Goal: Check status: Check status

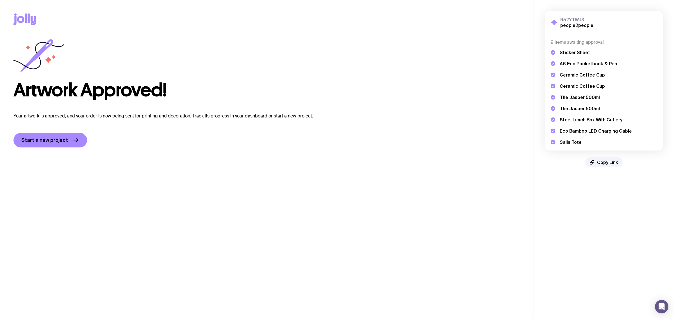
click at [565, 141] on h5 "Sails Tote" at bounding box center [595, 142] width 72 height 6
click at [556, 143] on div "Sticker Sheet A6 Eco Pocketbook & Pen Ceramic Coffee Cup Ceramic Coffee Cup The…" at bounding box center [603, 95] width 106 height 100
click at [552, 143] on icon at bounding box center [552, 142] width 4 height 4
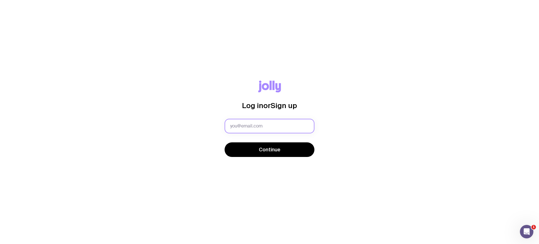
click at [257, 125] on input "text" at bounding box center [270, 126] width 90 height 15
type input "hollyr@people2people.com.au"
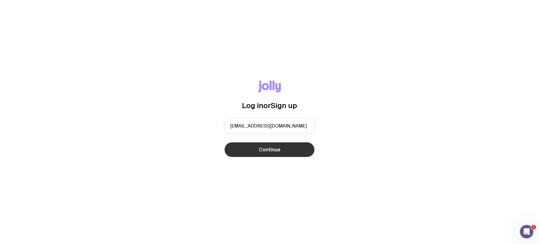
click at [256, 150] on button "Continue" at bounding box center [270, 149] width 90 height 15
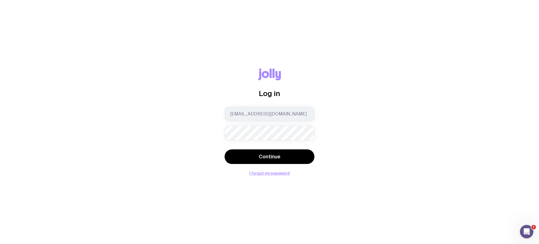
click at [305, 135] on keeper-lock "Open Keeper Popup" at bounding box center [305, 133] width 7 height 7
click at [198, 142] on div "Log in hollyr@people2people.com.au Continue I forgot my password" at bounding box center [269, 121] width 512 height 107
click at [254, 174] on button "I forgot my password" at bounding box center [269, 173] width 40 height 4
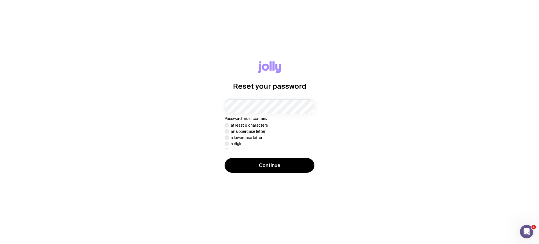
click at [305, 106] on keeper-lock "Open Keeper Popup" at bounding box center [305, 106] width 7 height 7
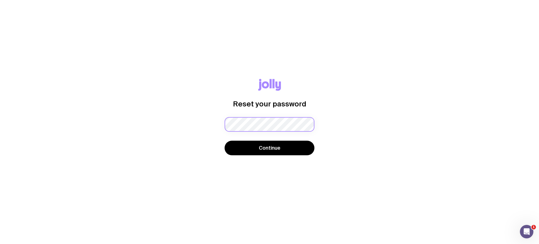
click at [261, 127] on div "Password must contain: at least 8 characters an uppercase letter a lowercase le…" at bounding box center [270, 124] width 90 height 15
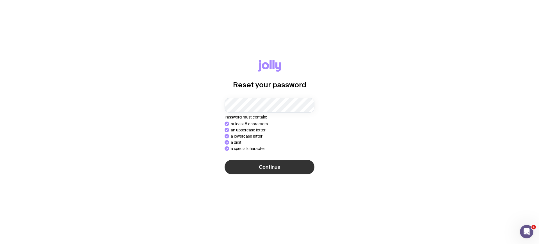
click at [265, 168] on div "Continue" at bounding box center [270, 168] width 90 height 16
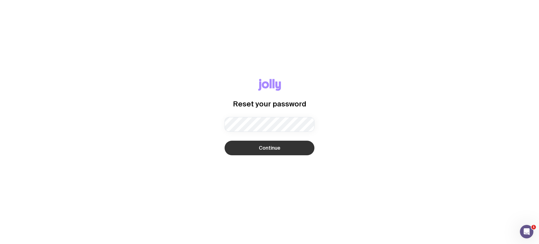
click at [260, 146] on span "Continue" at bounding box center [270, 148] width 22 height 7
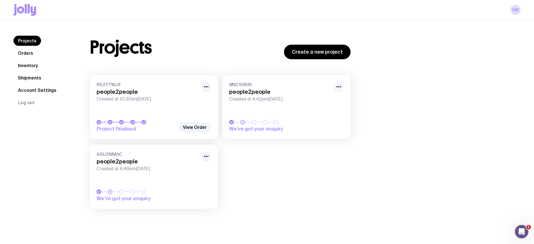
drag, startPoint x: 157, startPoint y: 111, endPoint x: 154, endPoint y: 110, distance: 3.2
drag, startPoint x: 154, startPoint y: 110, endPoint x: 158, endPoint y: 88, distance: 22.6
click at [158, 88] on div "R52YTWJ3 people2people Created at 10:37am, Thu 3rd Jul 2025" at bounding box center [154, 92] width 115 height 20
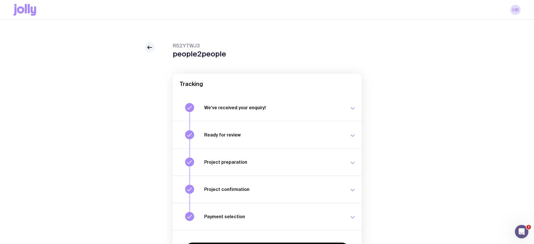
scroll to position [48, 0]
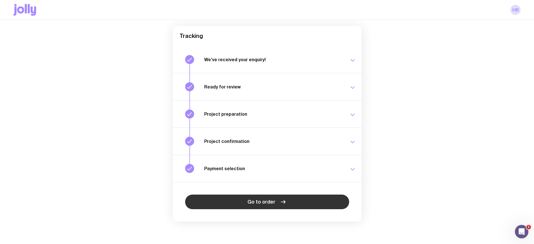
click at [254, 207] on link "Go to order" at bounding box center [267, 202] width 164 height 15
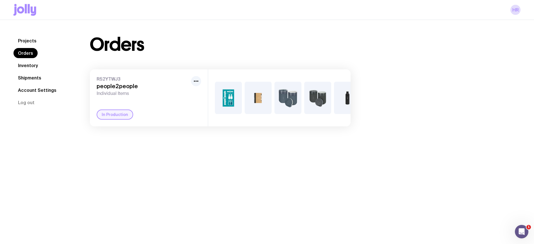
scroll to position [0, 136]
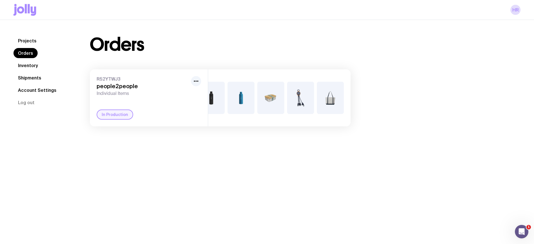
click at [328, 100] on img at bounding box center [330, 98] width 27 height 32
click at [120, 119] on div "In Production" at bounding box center [115, 114] width 36 height 10
click at [195, 83] on icon "button" at bounding box center [196, 81] width 7 height 7
click at [158, 120] on div "In Production" at bounding box center [149, 114] width 104 height 10
click at [28, 76] on link "Shipments" at bounding box center [29, 78] width 32 height 10
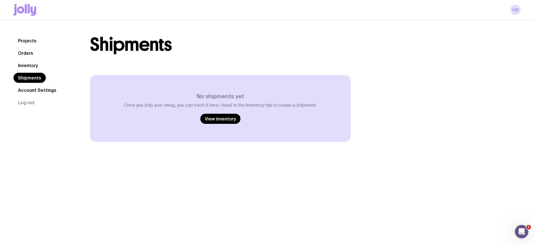
click at [32, 67] on link "Inventory" at bounding box center [27, 65] width 29 height 10
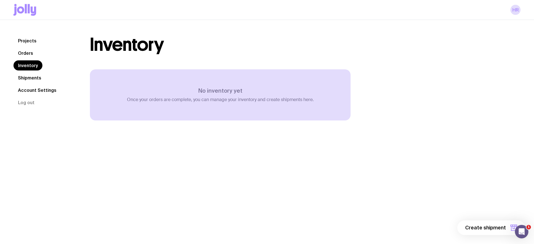
click at [27, 50] on link "Orders" at bounding box center [25, 53] width 24 height 10
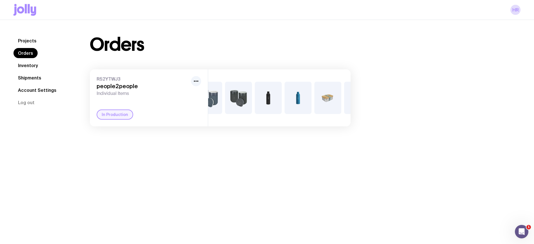
scroll to position [0, 136]
click at [332, 95] on img at bounding box center [330, 98] width 27 height 32
click at [298, 94] on img at bounding box center [300, 98] width 27 height 32
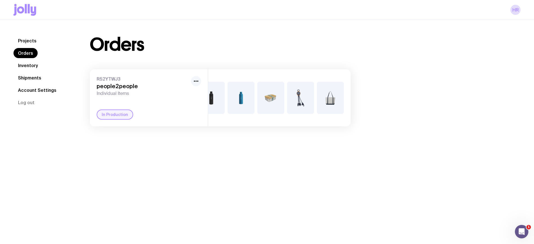
click at [194, 84] on icon "button" at bounding box center [196, 81] width 7 height 7
click at [170, 118] on div "In Production" at bounding box center [149, 114] width 104 height 10
click at [108, 120] on div "In Production" at bounding box center [115, 114] width 36 height 10
click at [26, 42] on link "Projects" at bounding box center [27, 41] width 28 height 10
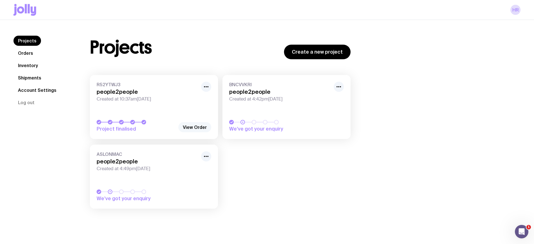
click at [190, 130] on link "View Order" at bounding box center [194, 127] width 33 height 10
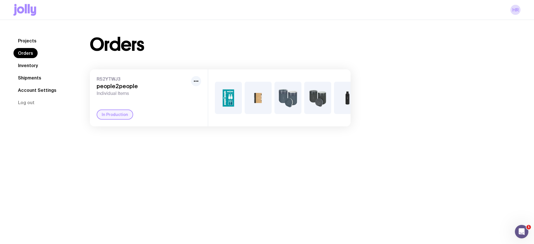
click at [119, 120] on div "In Production" at bounding box center [115, 114] width 36 height 10
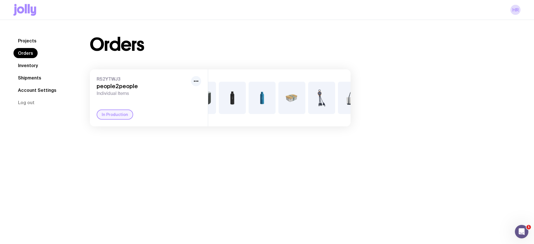
scroll to position [0, 136]
click at [304, 97] on img at bounding box center [300, 98] width 27 height 32
click at [31, 63] on link "Inventory" at bounding box center [27, 65] width 29 height 10
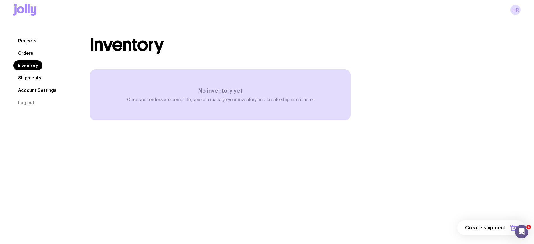
click at [30, 90] on link "Account Settings" at bounding box center [36, 90] width 47 height 10
